Goal: Find specific page/section: Find specific page/section

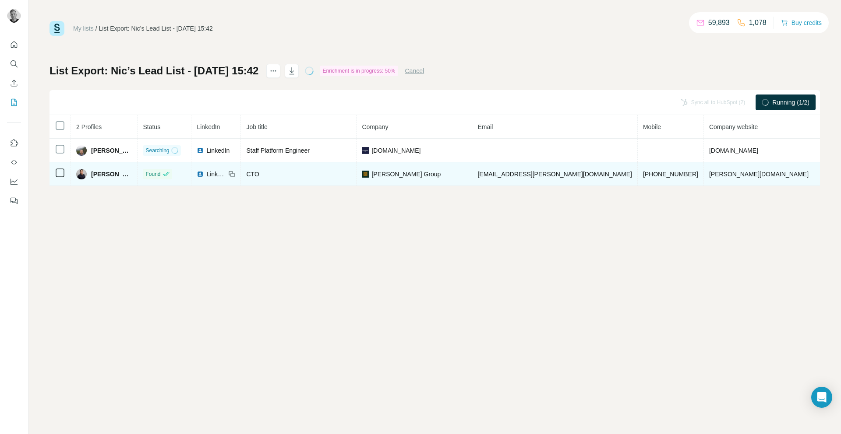
click at [439, 175] on div "[PERSON_NAME] Group" at bounding box center [414, 174] width 105 height 9
